Goal: Task Accomplishment & Management: Manage account settings

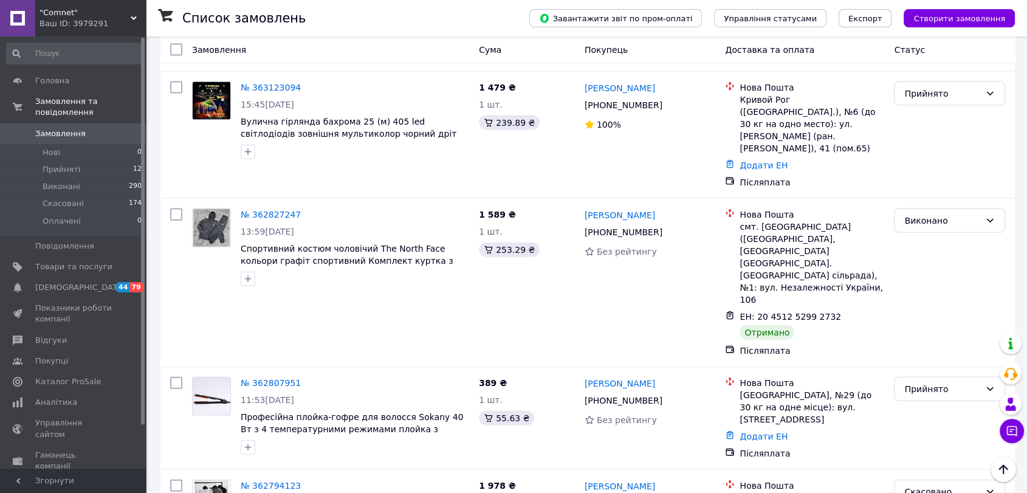
scroll to position [2835, 0]
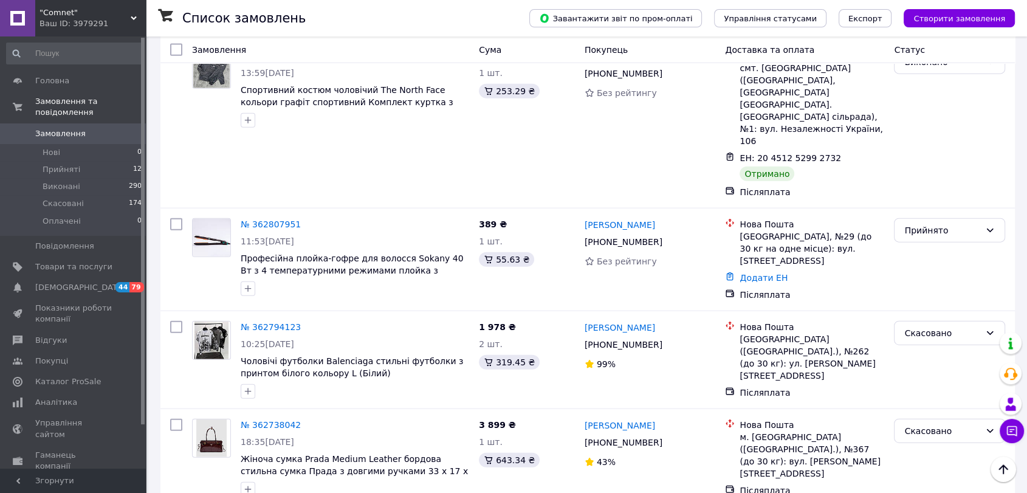
click at [128, 12] on span ""Comnet"" at bounding box center [84, 12] width 91 height 11
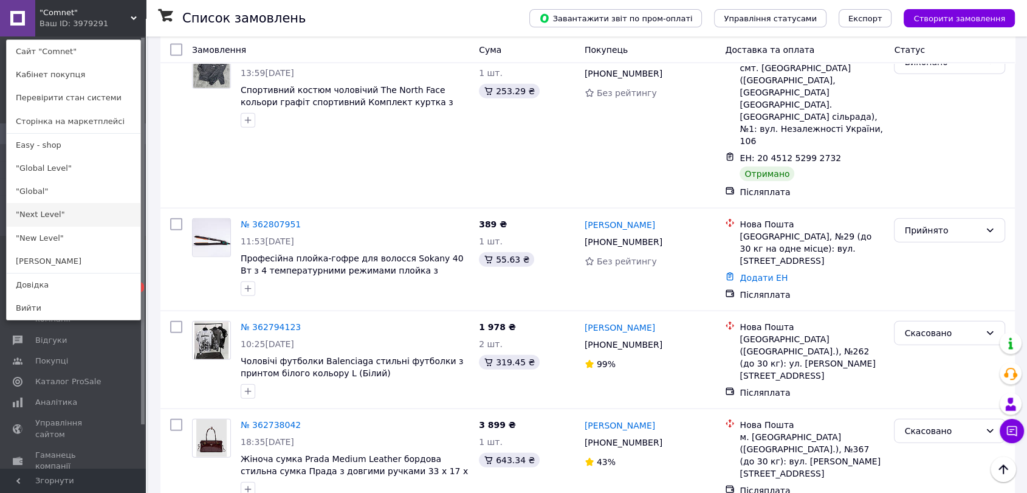
click at [29, 217] on link ""Next Level"" at bounding box center [74, 214] width 134 height 23
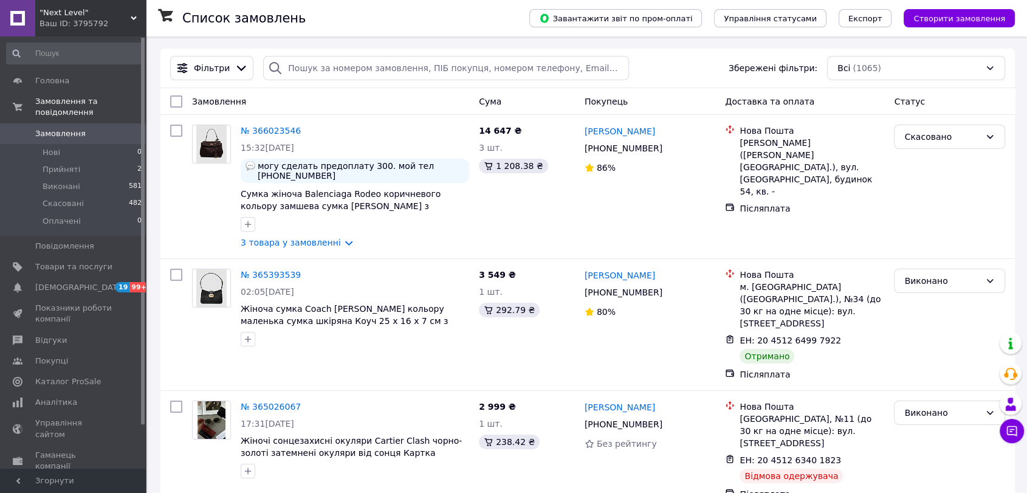
click at [132, 9] on div ""Next Level" Ваш ID: 3795792" at bounding box center [90, 18] width 111 height 36
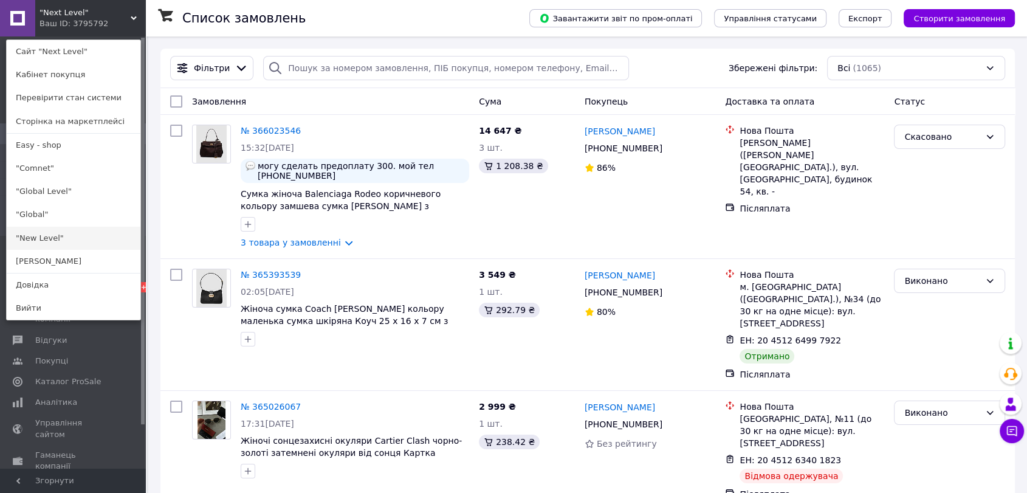
click at [49, 238] on link ""New Level"" at bounding box center [74, 238] width 134 height 23
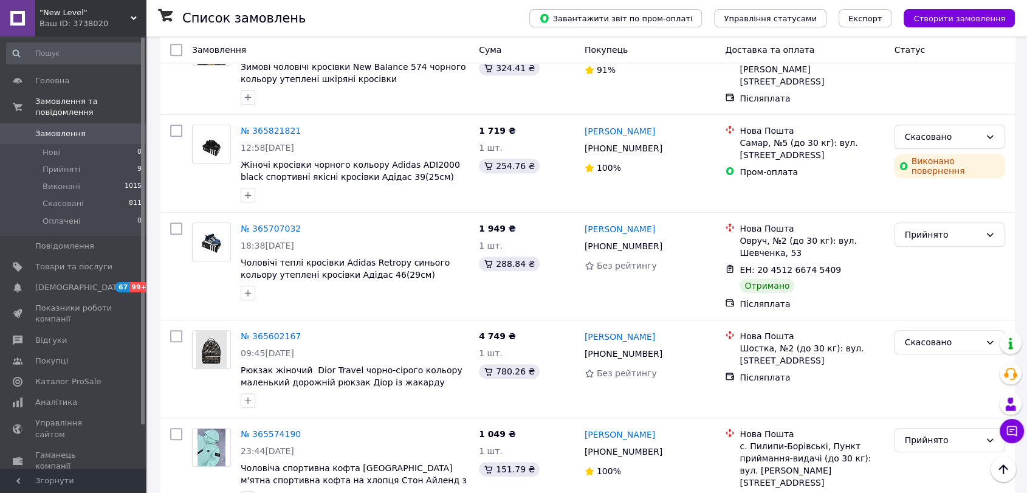
scroll to position [1215, 0]
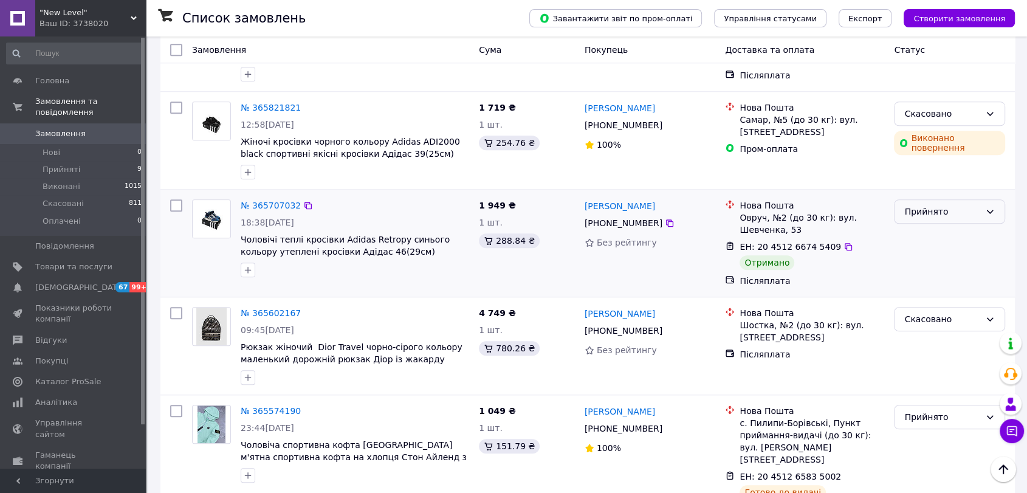
click at [935, 199] on div "Прийнято" at bounding box center [949, 211] width 111 height 24
click at [915, 165] on li "Виконано" at bounding box center [949, 164] width 110 height 22
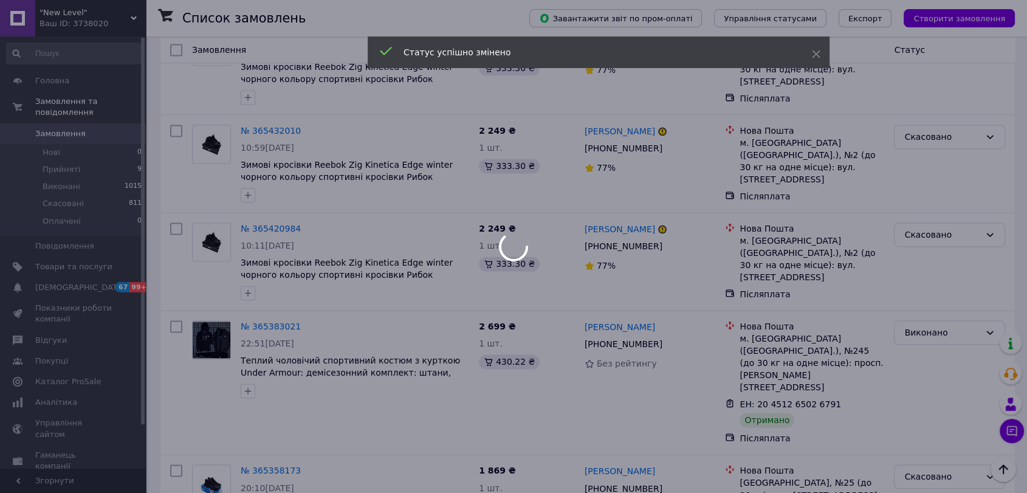
scroll to position [2025, 0]
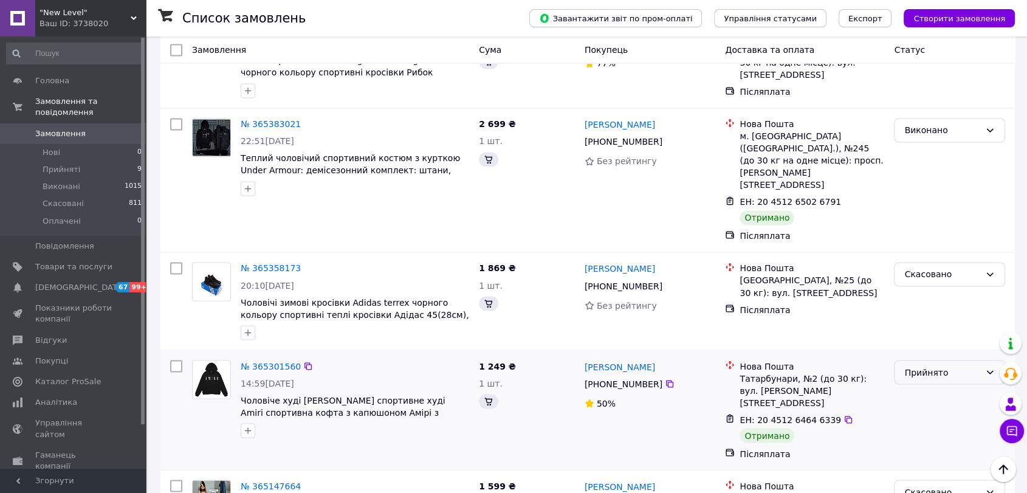
click at [941, 365] on div "Прийнято" at bounding box center [942, 371] width 76 height 13
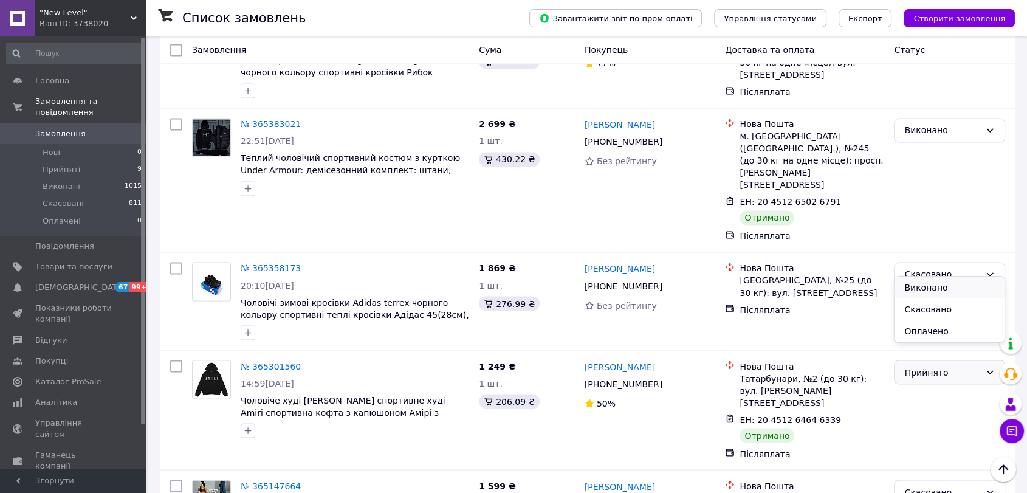
click at [935, 287] on li "Виконано" at bounding box center [949, 287] width 110 height 22
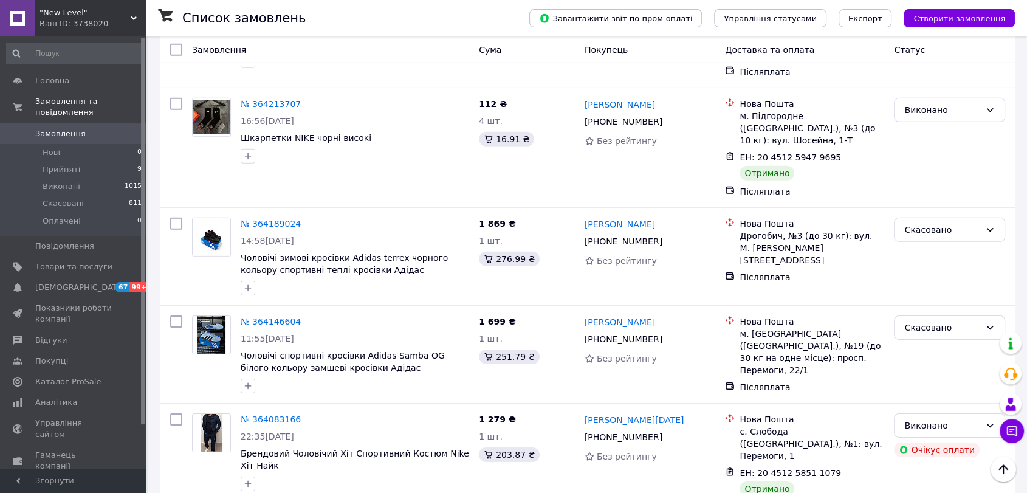
scroll to position [3781, 0]
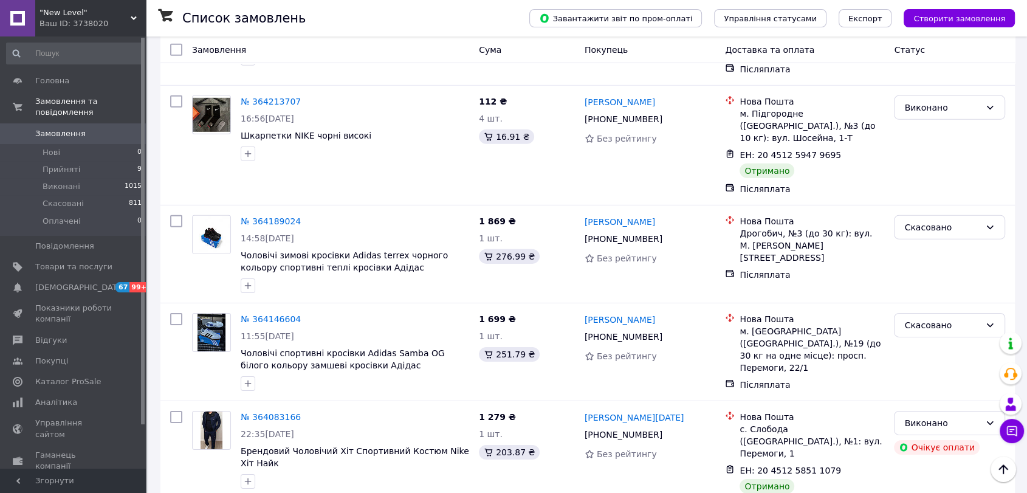
click at [135, 16] on use at bounding box center [134, 18] width 6 height 4
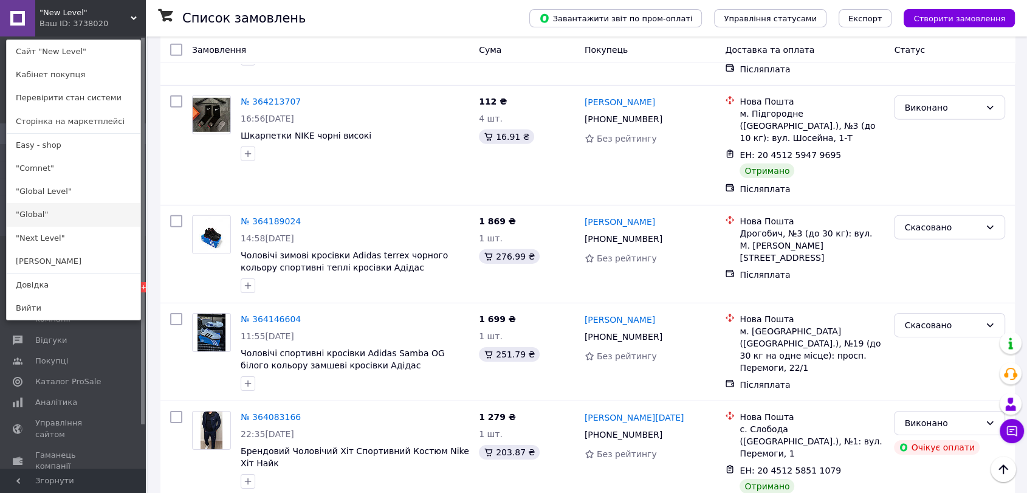
click at [79, 211] on link ""Global"" at bounding box center [74, 214] width 134 height 23
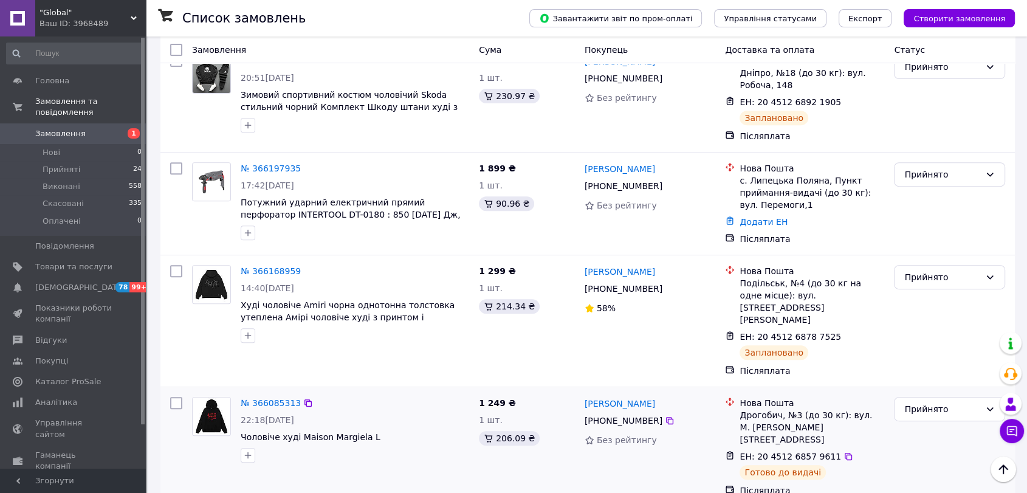
scroll to position [540, 0]
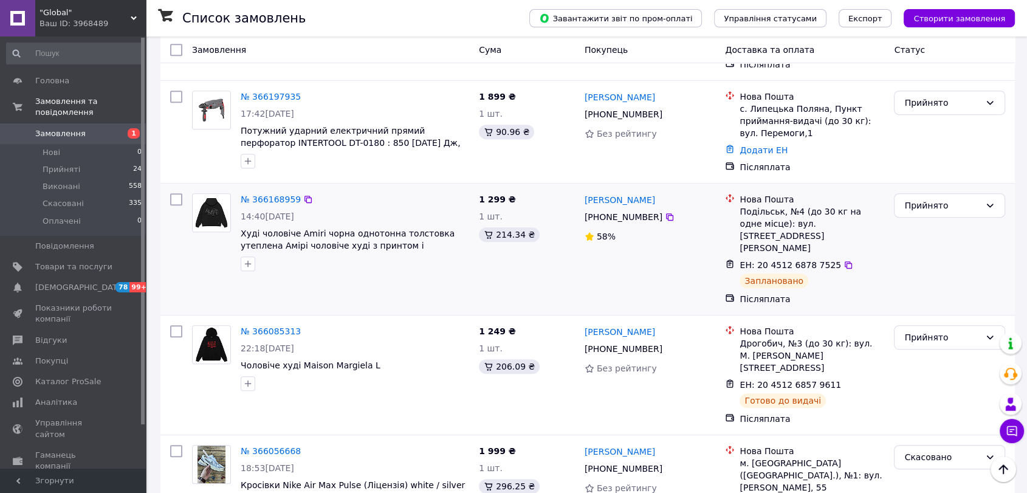
drag, startPoint x: 349, startPoint y: 323, endPoint x: 820, endPoint y: 256, distance: 476.2
click at [820, 293] on div "Післяплата" at bounding box center [811, 299] width 145 height 12
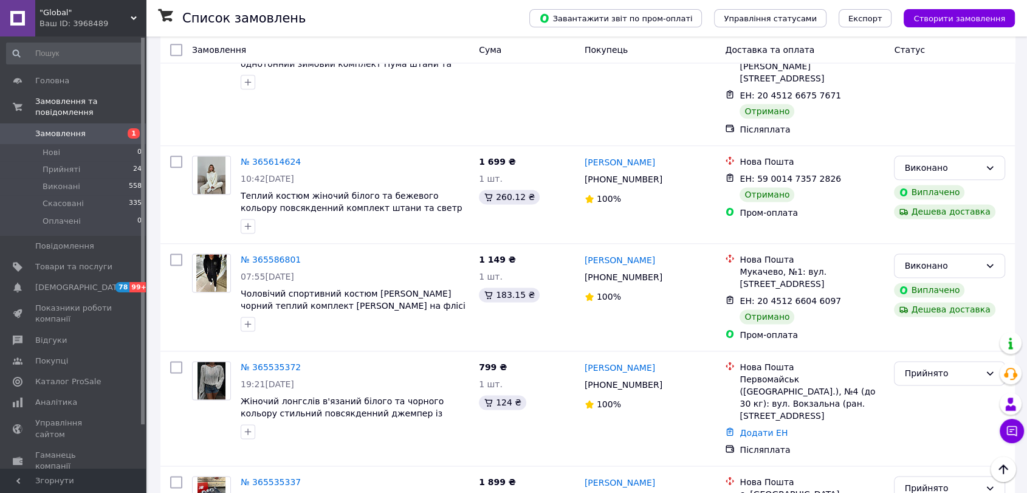
scroll to position [1552, 0]
click at [211, 476] on img at bounding box center [211, 495] width 29 height 38
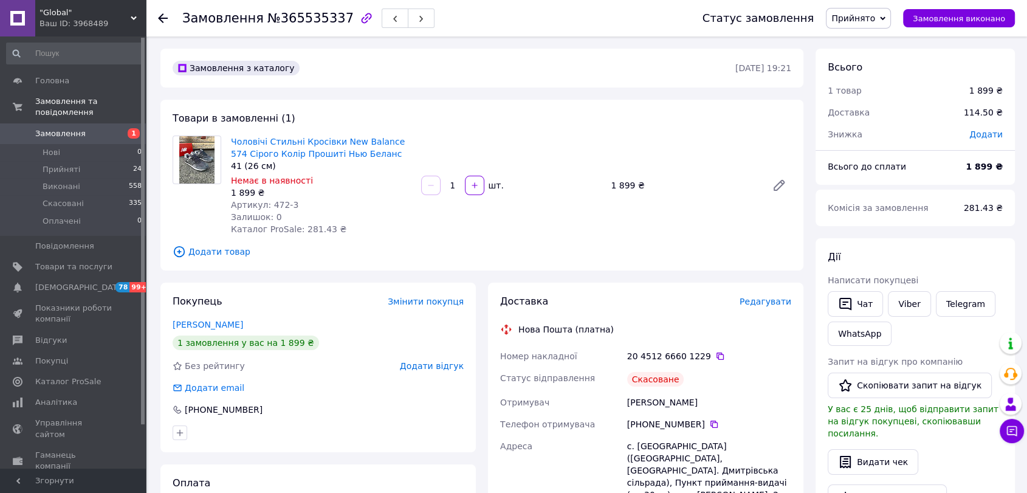
click at [773, 297] on span "Редагувати" at bounding box center [765, 302] width 52 height 10
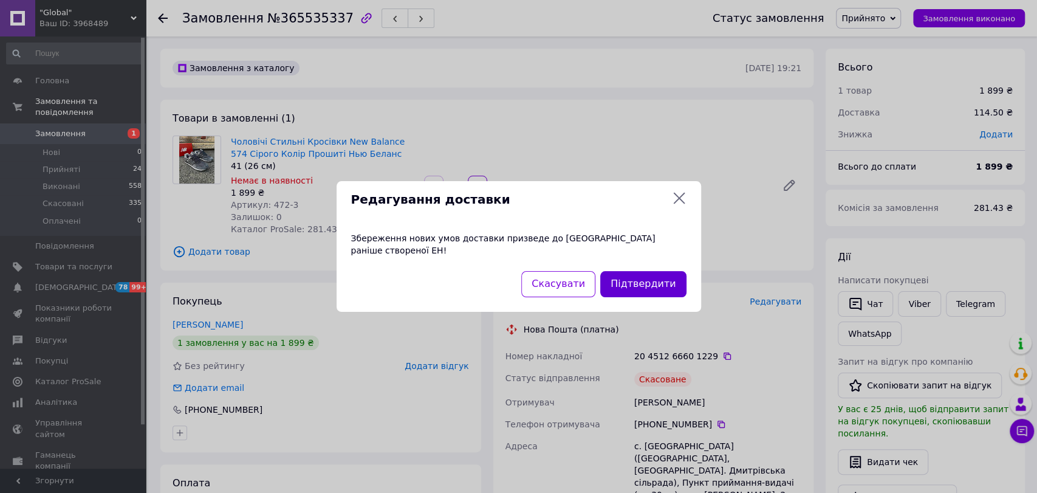
click at [637, 272] on button "Підтвердити" at bounding box center [643, 284] width 86 height 26
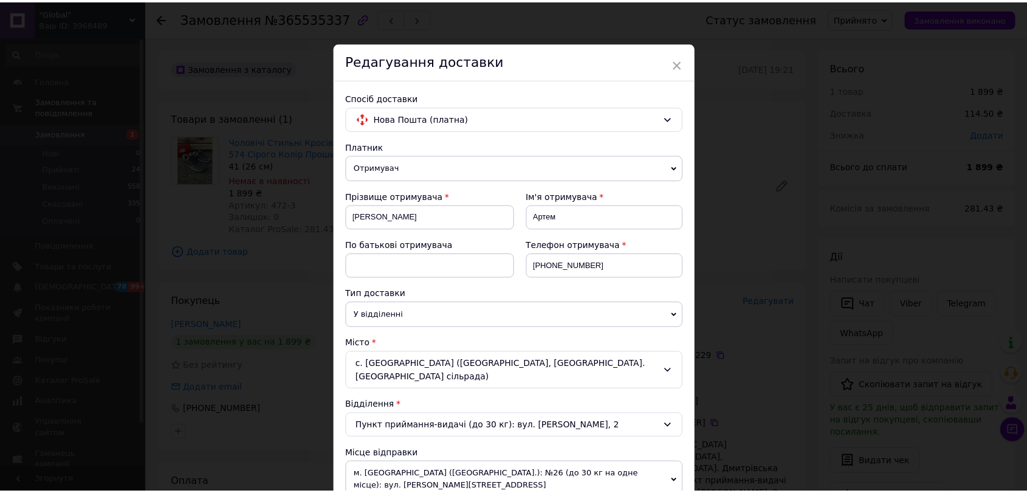
scroll to position [433, 0]
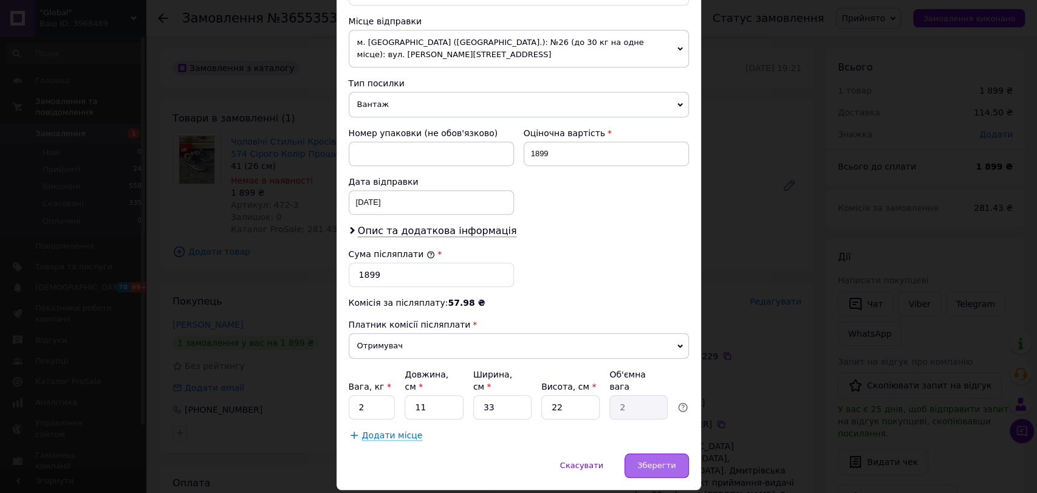
click at [654, 461] on span "Зберегти" at bounding box center [656, 465] width 38 height 9
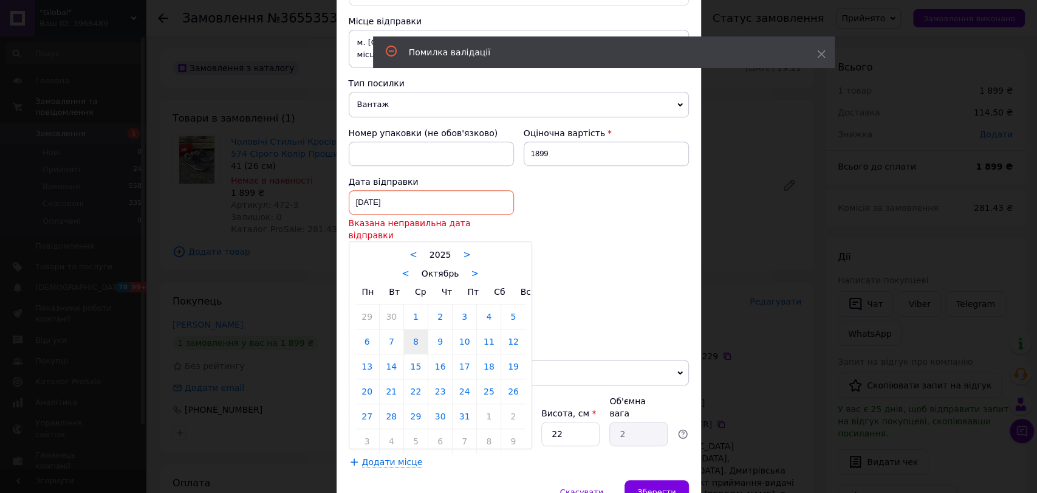
click at [361, 190] on div "08.10.2025 < 2025 > < Октябрь > Пн Вт Ср Чт Пт Сб Вс 29 30 1 2 3 4 5 6 7 8 9 10…" at bounding box center [431, 202] width 165 height 24
click at [360, 176] on div at bounding box center [518, 246] width 1037 height 493
click at [360, 190] on div "08.10.2025 < 2025 > < Октябрь > Пн Вт Ср Чт Пт Сб Вс 29 30 1 2 3 4 5 6 7 8 9 10…" at bounding box center [431, 202] width 165 height 24
click at [465, 329] on link "10" at bounding box center [465, 341] width 24 height 24
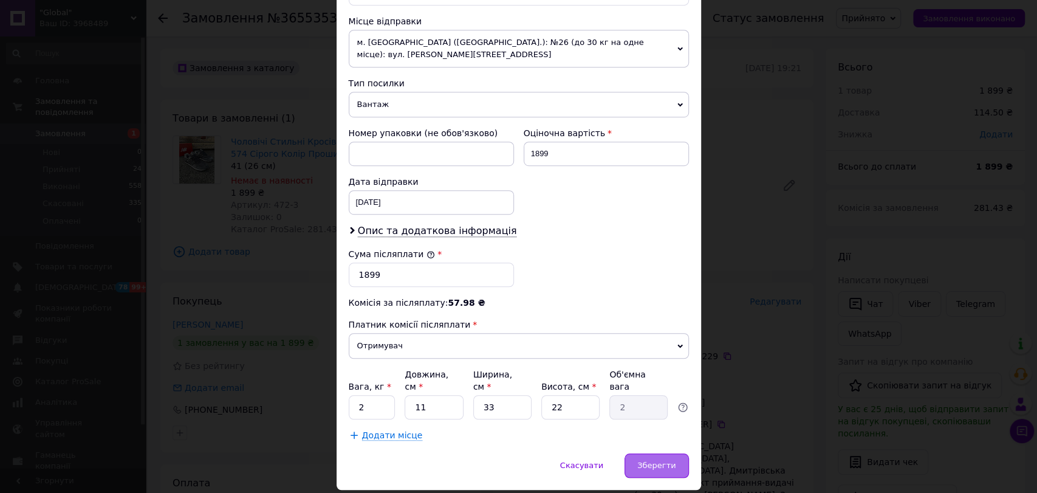
click at [648, 461] on span "Зберегти" at bounding box center [656, 465] width 38 height 9
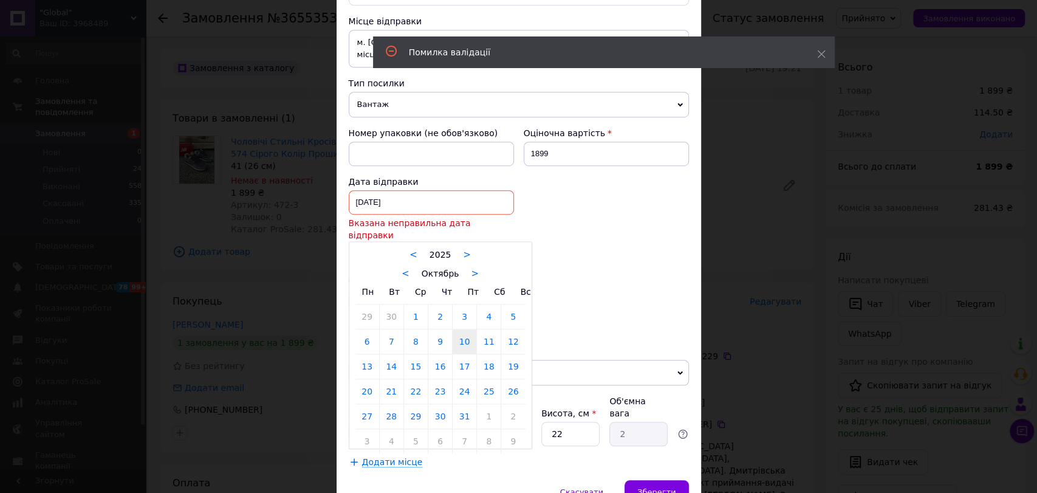
click at [357, 190] on div "10.10.2025 < 2025 > < Октябрь > Пн Вт Ср Чт Пт Сб Вс 29 30 1 2 3 4 5 6 7 8 9 10…" at bounding box center [431, 202] width 165 height 24
click at [488, 329] on link "11" at bounding box center [489, 341] width 24 height 24
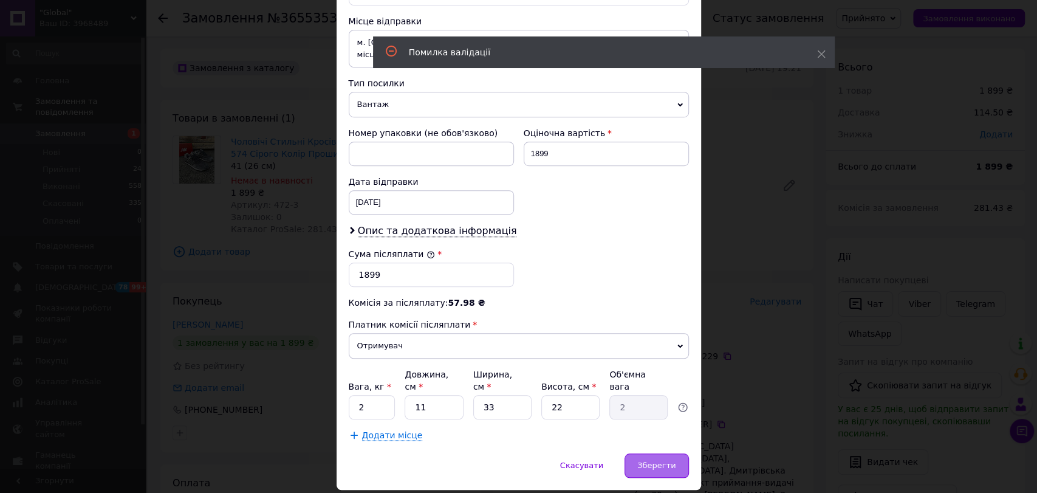
click at [660, 453] on div "Зберегти" at bounding box center [657, 465] width 64 height 24
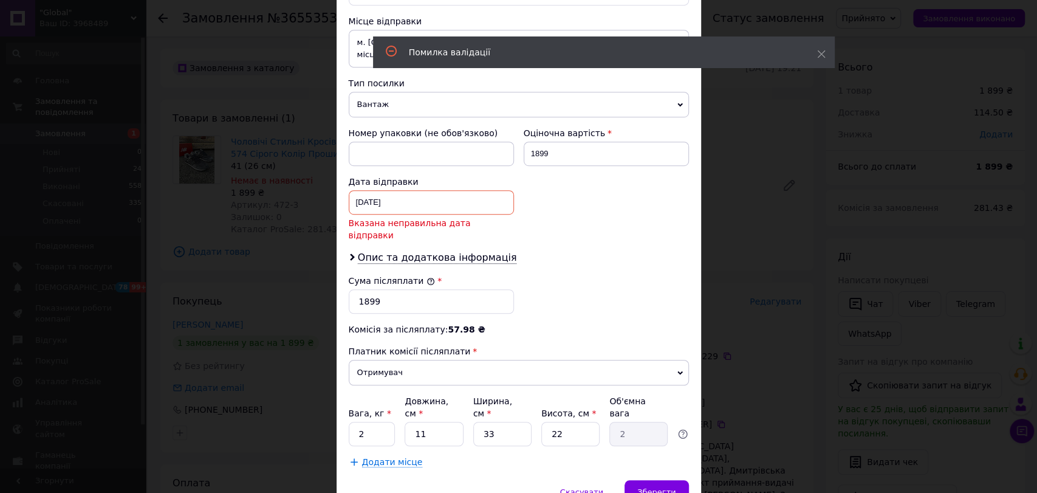
click at [363, 190] on div "11.10.2025 < 2025 > < Октябрь > Пн Вт Ср Чт Пт Сб Вс 29 30 1 2 3 4 5 6 7 8 9 10…" at bounding box center [431, 202] width 165 height 24
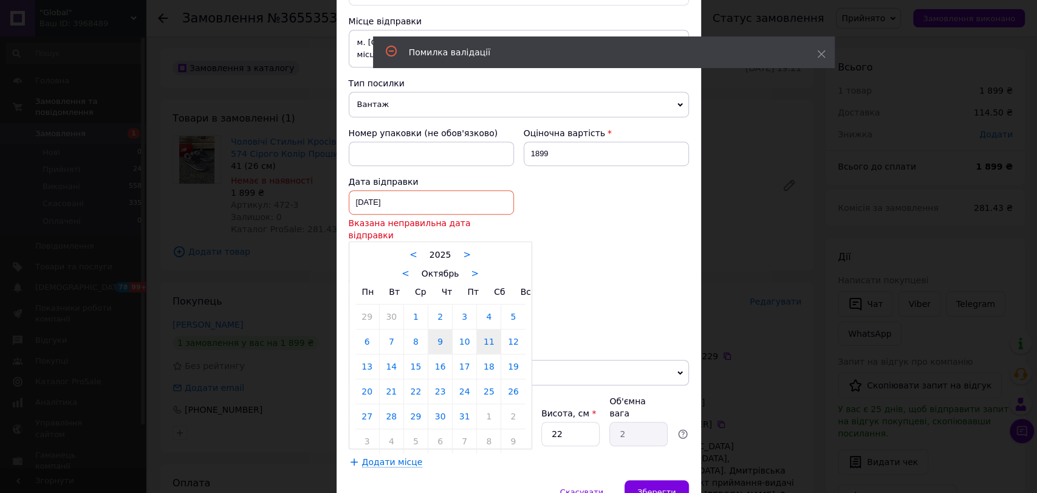
click at [436, 329] on link "9" at bounding box center [440, 341] width 24 height 24
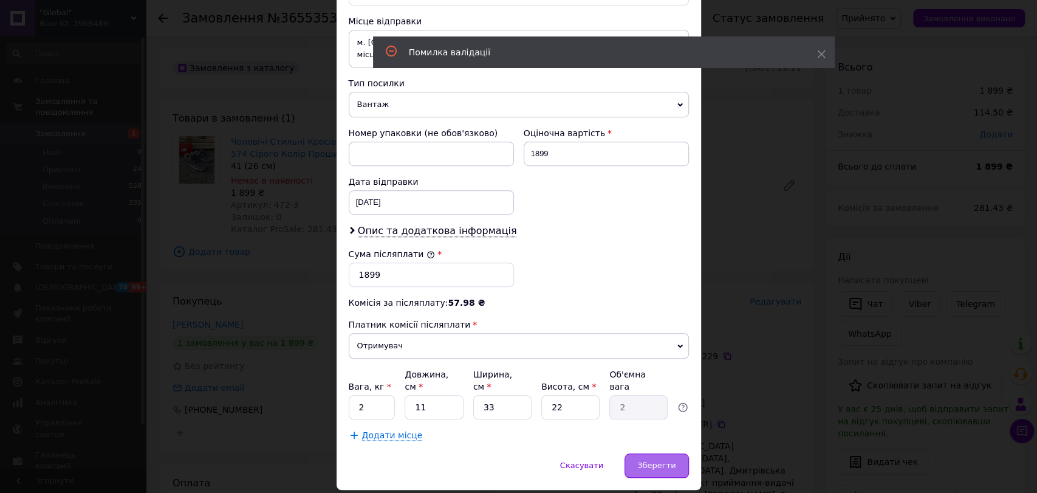
click at [678, 453] on div "Зберегти" at bounding box center [657, 465] width 64 height 24
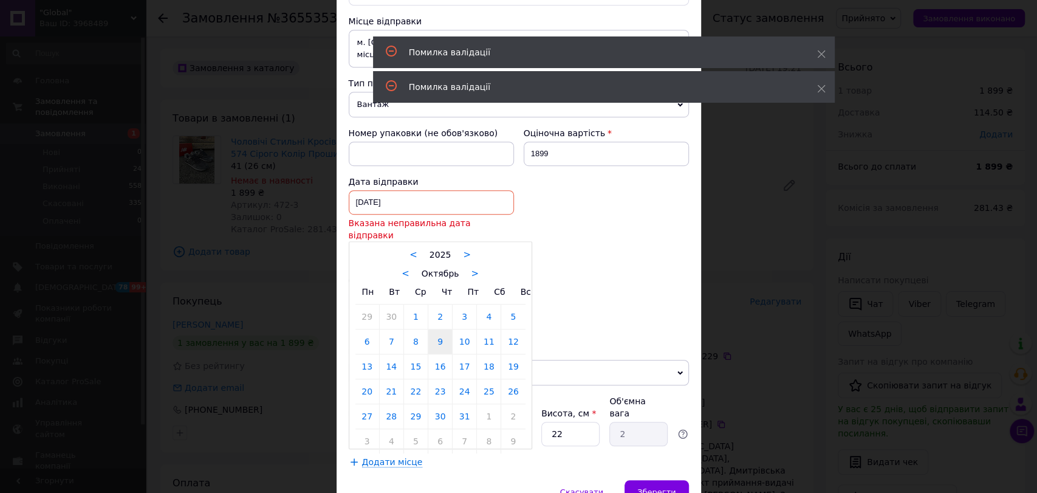
click at [374, 190] on div "09.10.2025 < 2025 > < Октябрь > Пн Вт Ср Чт Пт Сб Вс 29 30 1 2 3 4 5 6 7 8 9 10…" at bounding box center [431, 202] width 165 height 24
click at [525, 304] on div "< 2025 > < Октябрь > Пн Вт Ср Чт Пт Сб Вс 29 30 1 2 3 4 5 6 7 8 9 10 11 12 13 1…" at bounding box center [440, 345] width 183 height 208
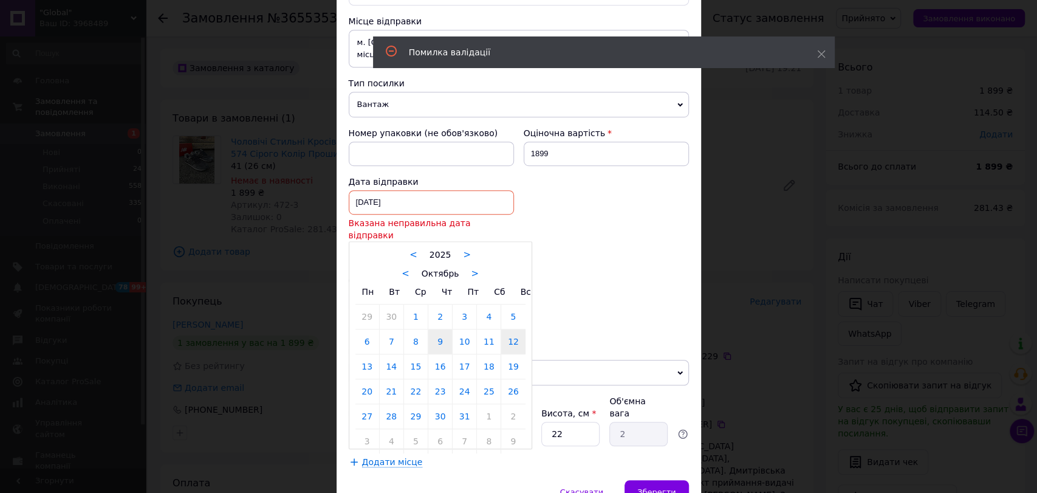
click at [521, 329] on link "12" at bounding box center [513, 341] width 24 height 24
type input "[DATE]"
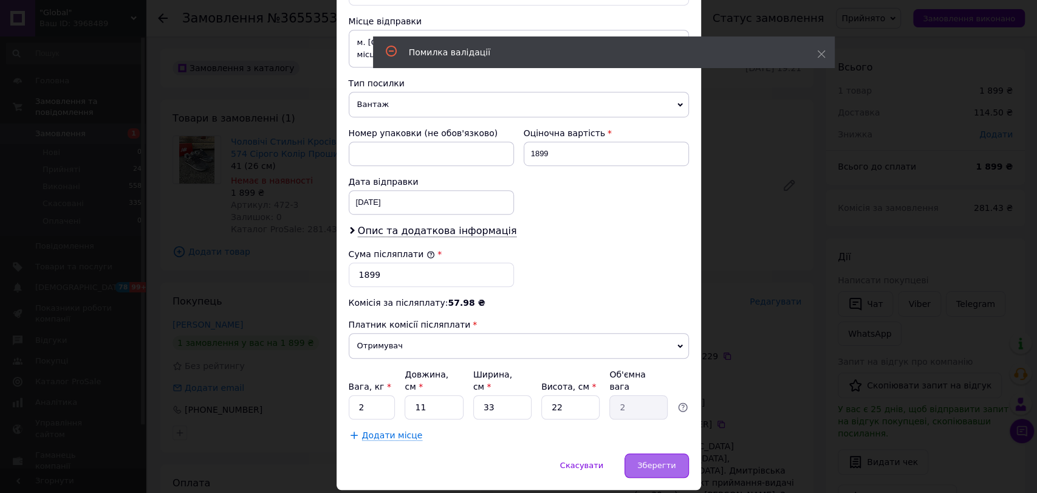
click at [653, 453] on div "Зберегти" at bounding box center [657, 465] width 64 height 24
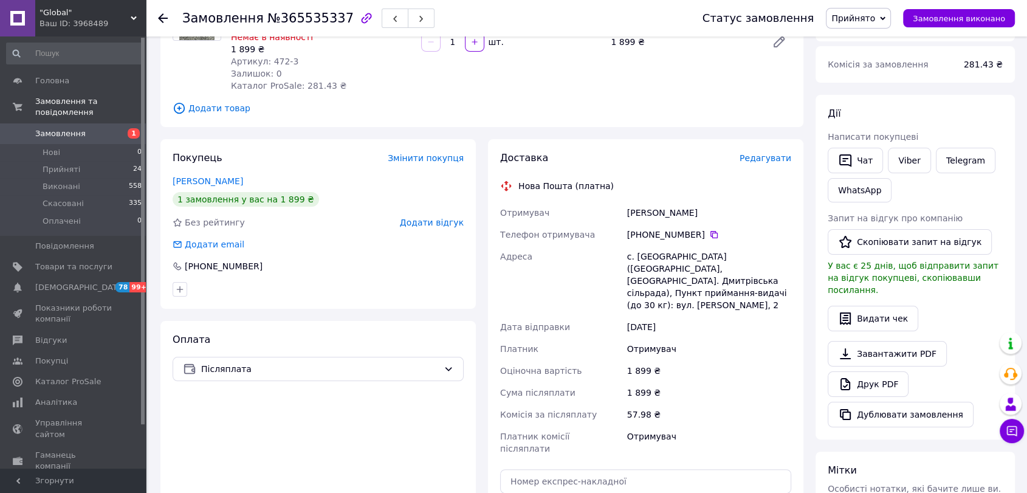
scroll to position [405, 0]
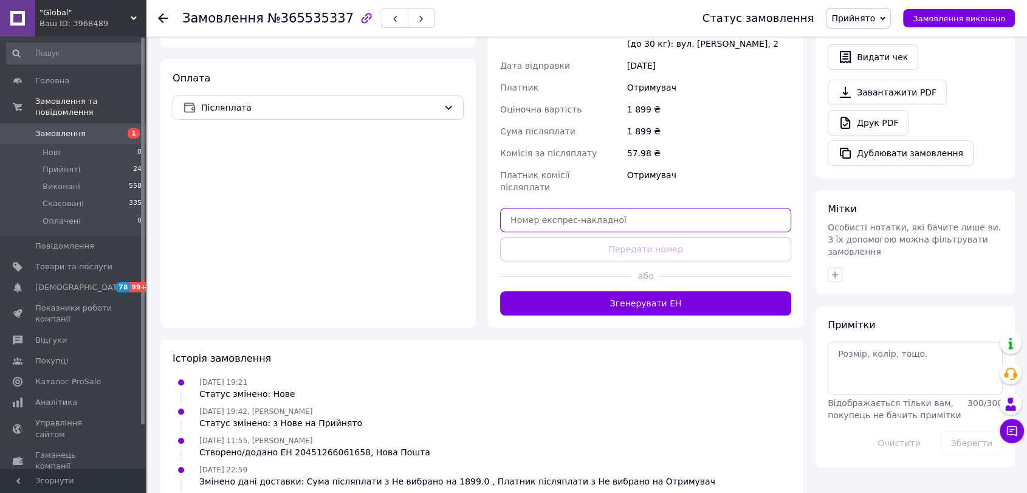
click at [595, 208] on input "text" at bounding box center [645, 220] width 291 height 24
paste input "20451268526761"
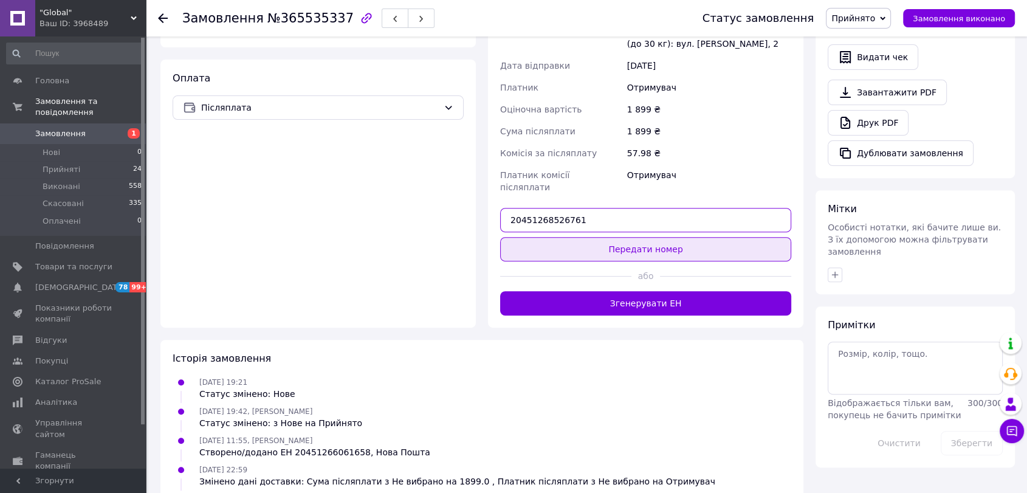
type input "20451268526761"
click at [598, 237] on button "Передати номер" at bounding box center [645, 249] width 291 height 24
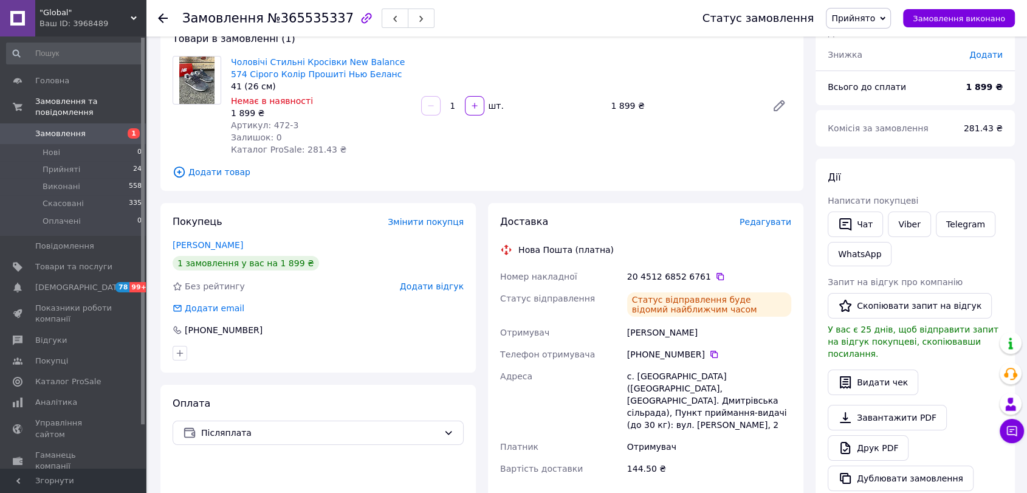
scroll to position [66, 0]
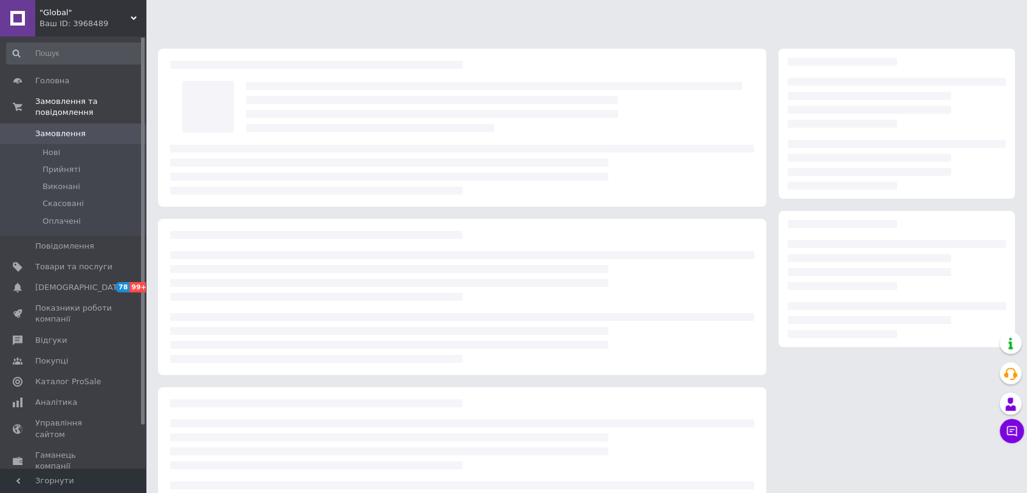
scroll to position [63, 0]
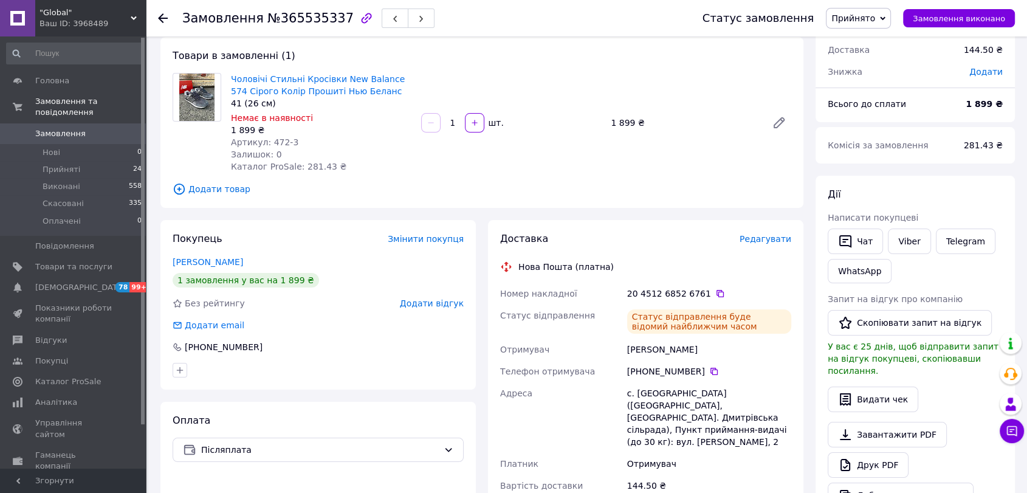
click at [166, 16] on icon at bounding box center [163, 18] width 10 height 10
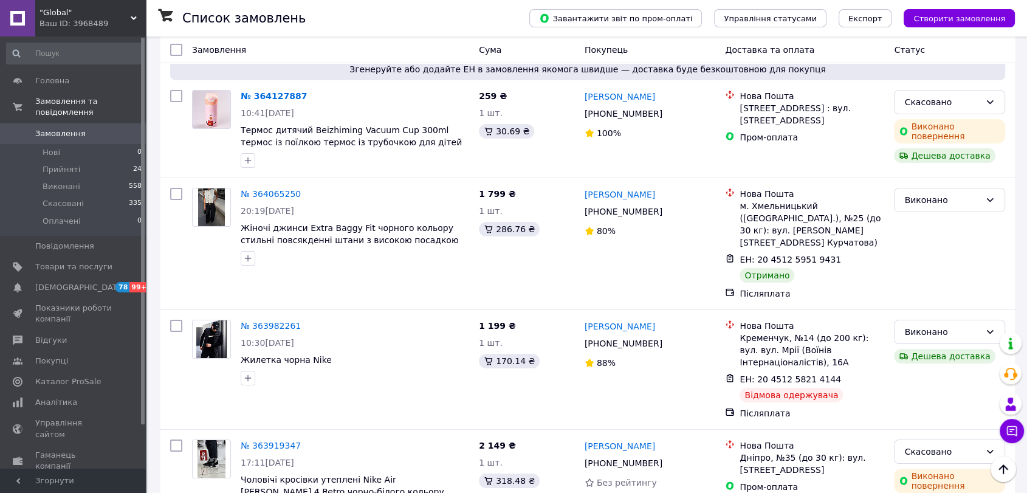
scroll to position [4185, 0]
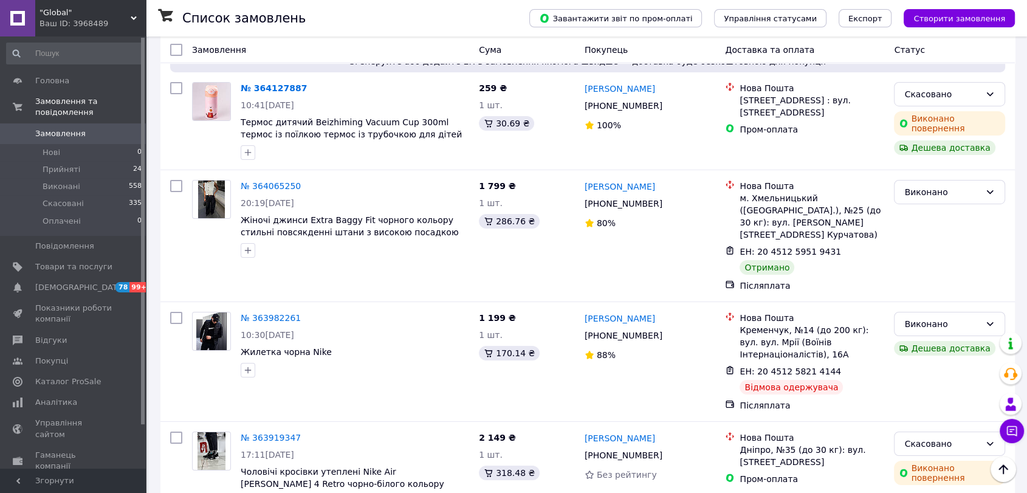
click at [125, 14] on span ""Global"" at bounding box center [84, 12] width 91 height 11
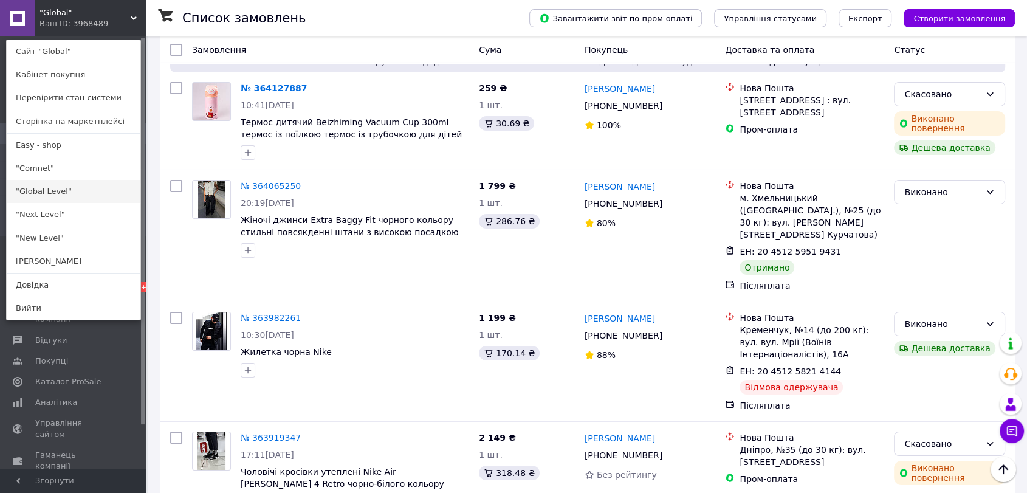
click at [47, 193] on link ""Global Level"" at bounding box center [74, 191] width 134 height 23
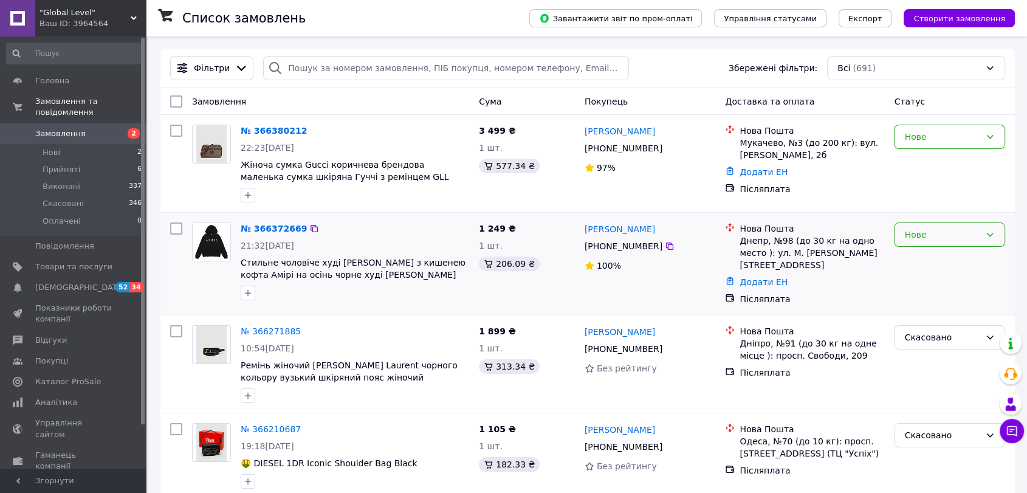
click at [960, 235] on div "Нове" at bounding box center [942, 234] width 76 height 13
click at [919, 265] on li "Прийнято" at bounding box center [949, 266] width 110 height 22
click at [957, 127] on div "Нове" at bounding box center [949, 137] width 111 height 24
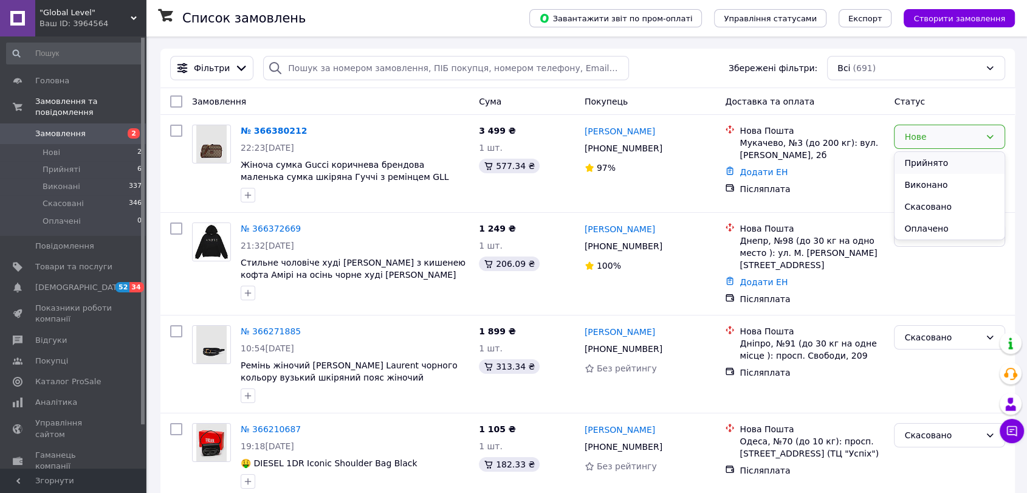
click at [920, 166] on li "Прийнято" at bounding box center [949, 163] width 110 height 22
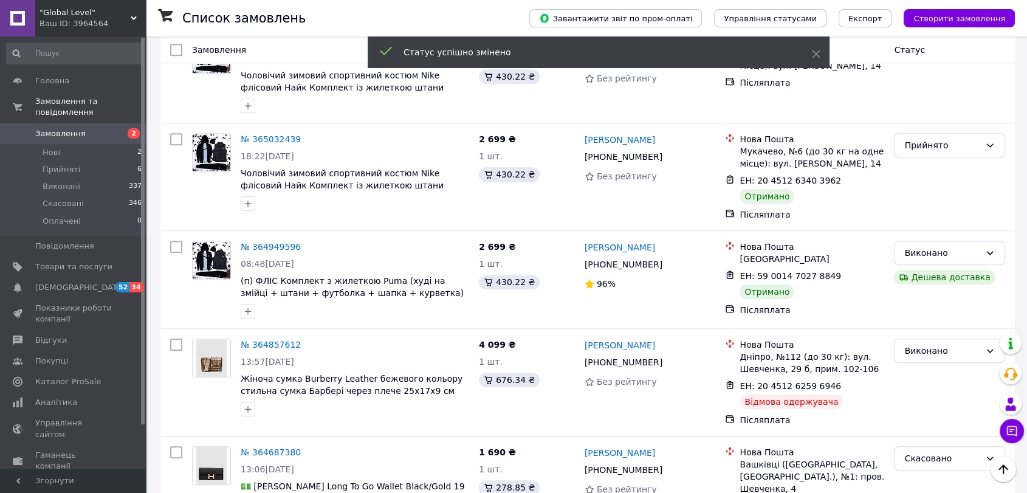
scroll to position [1080, 0]
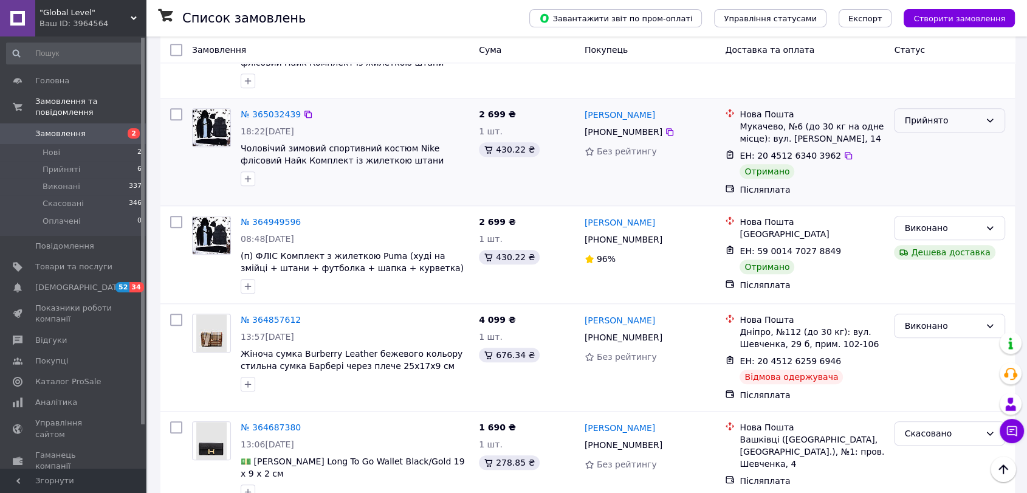
click at [912, 114] on div "Прийнято" at bounding box center [942, 120] width 76 height 13
click at [908, 97] on li "Виконано" at bounding box center [949, 97] width 110 height 22
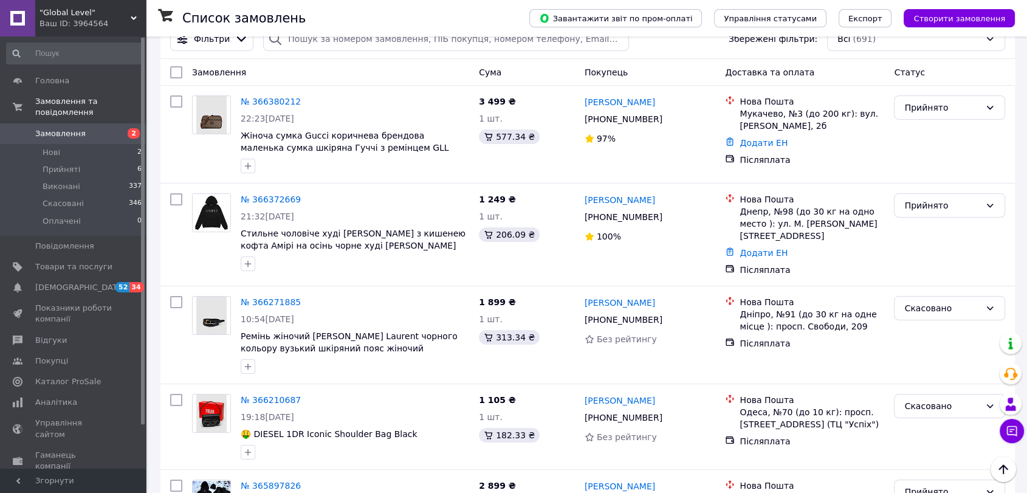
scroll to position [0, 0]
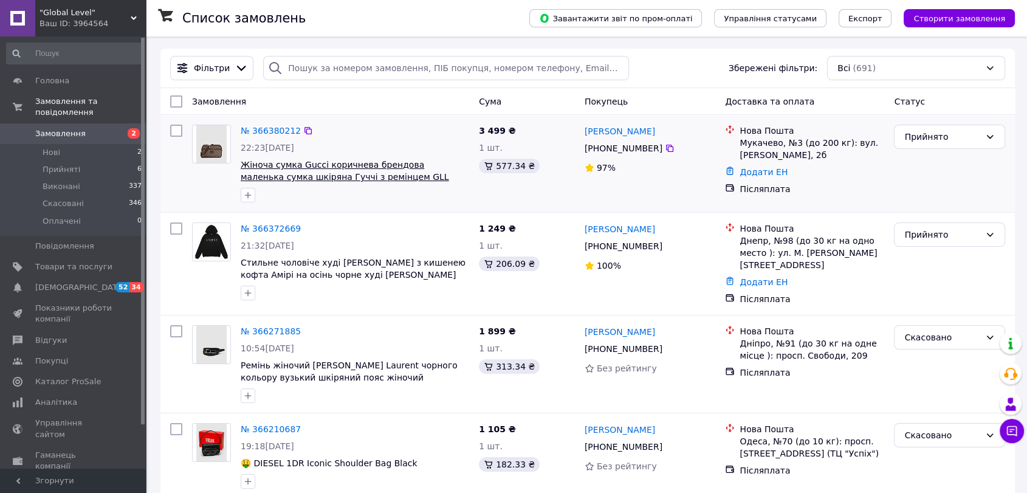
click at [284, 170] on span "Жіноча сумка Gucci коричнева брендова маленька сумка шкіряна Гуччі з ремінцем G…" at bounding box center [345, 171] width 208 height 22
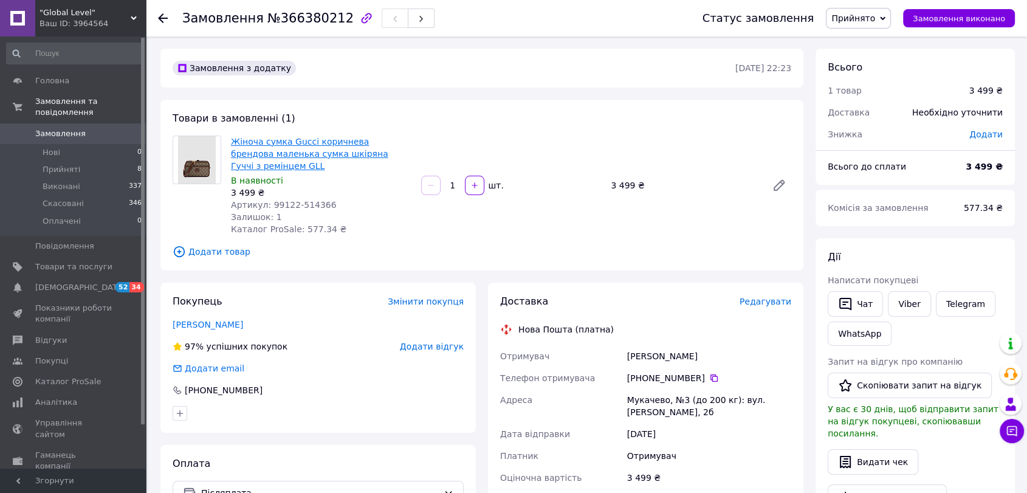
click at [295, 146] on link "Жіноча сумка Gucci коричнева брендова маленька сумка шкіряна Гуччі з ремінцем G…" at bounding box center [309, 154] width 157 height 34
